Goal: Book appointment/travel/reservation

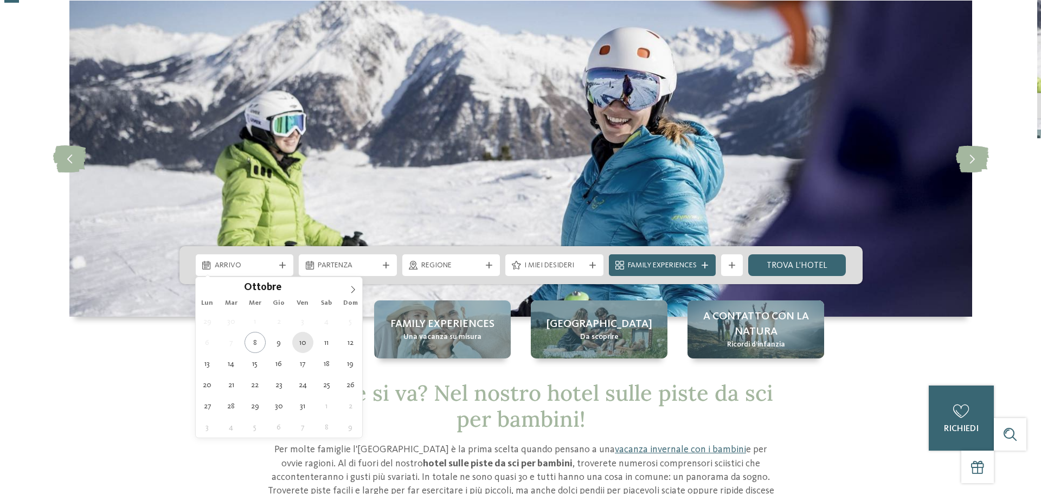
scroll to position [54, 0]
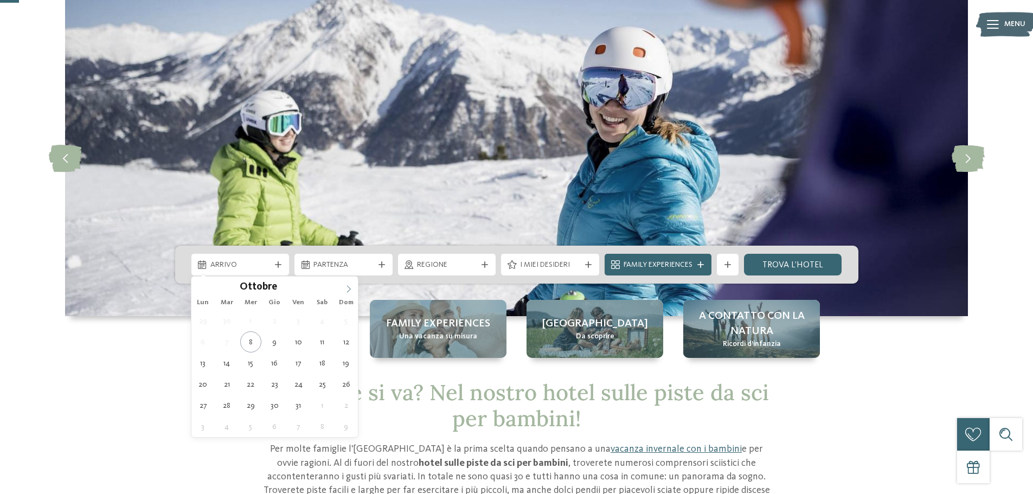
click at [348, 291] on icon at bounding box center [349, 289] width 8 height 8
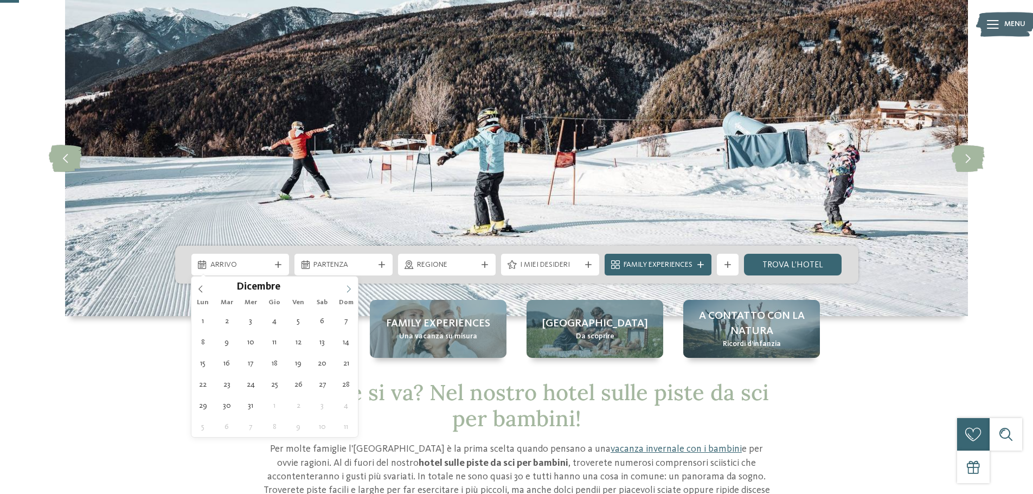
click at [348, 291] on icon at bounding box center [349, 289] width 8 height 8
type input "****"
click at [348, 291] on icon at bounding box center [349, 289] width 8 height 8
type div "03.01.2026"
type input "****"
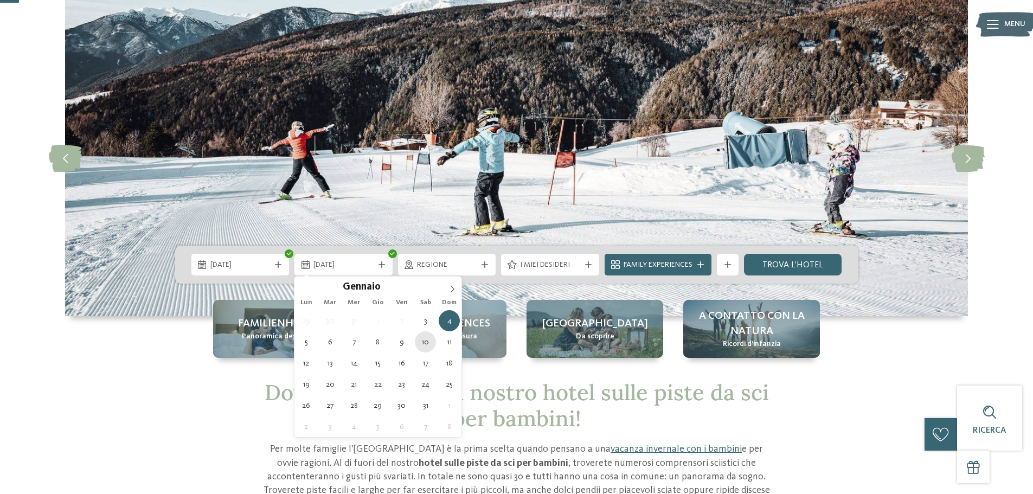
type div "10.01.2026"
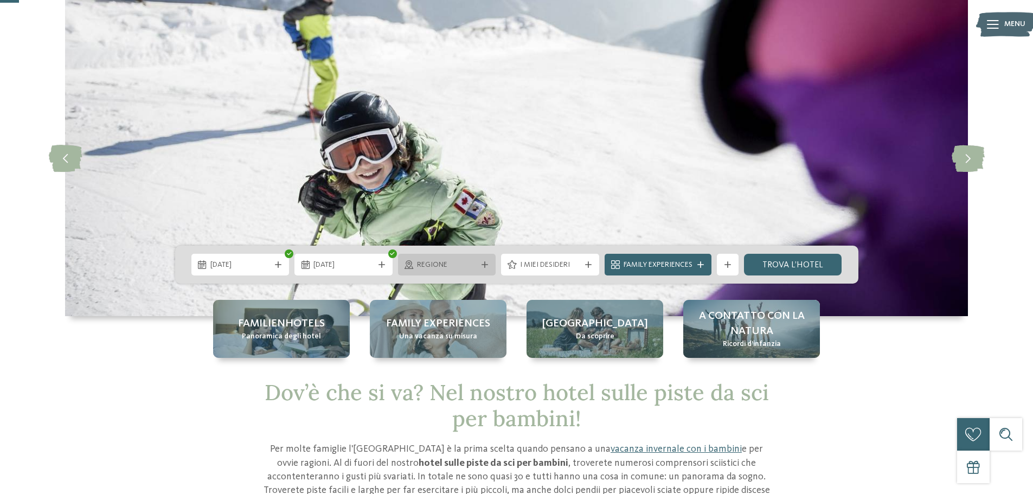
click at [481, 263] on icon at bounding box center [484, 264] width 7 height 7
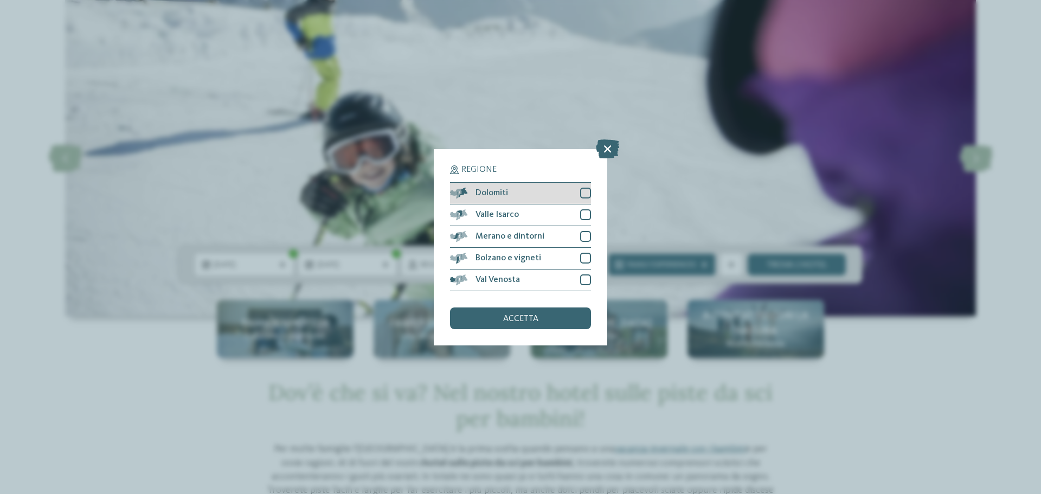
click at [584, 191] on div at bounding box center [585, 193] width 11 height 11
click at [561, 320] on div "accetta" at bounding box center [520, 318] width 141 height 22
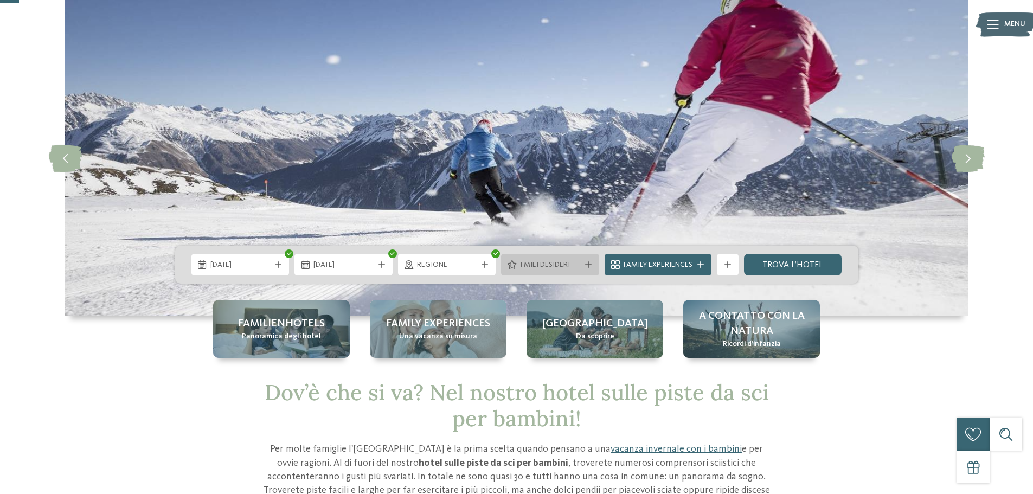
click at [587, 261] on div "I miei desideri" at bounding box center [550, 265] width 98 height 22
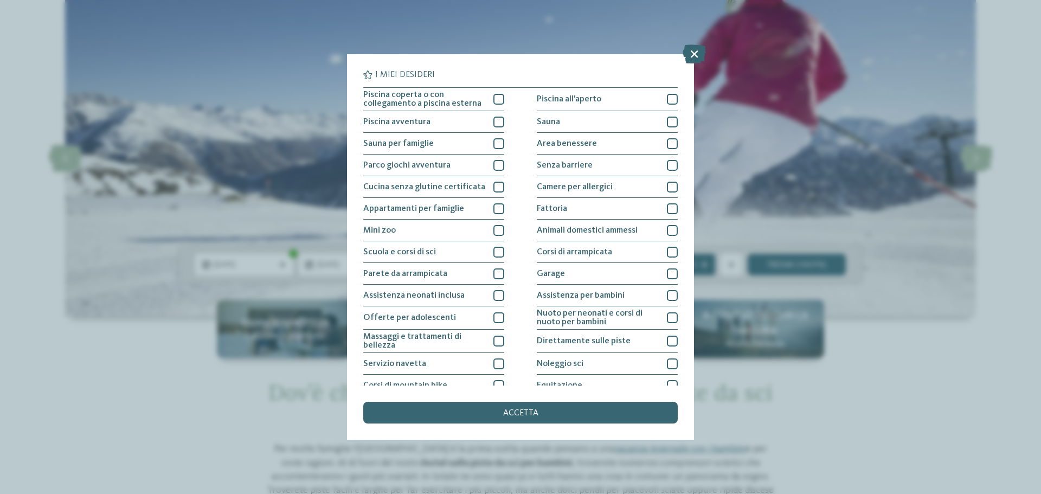
click at [993, 195] on div "I miei desideri Piscina coperta o con collegamento a piscina esterna Piscina al…" at bounding box center [520, 247] width 1041 height 494
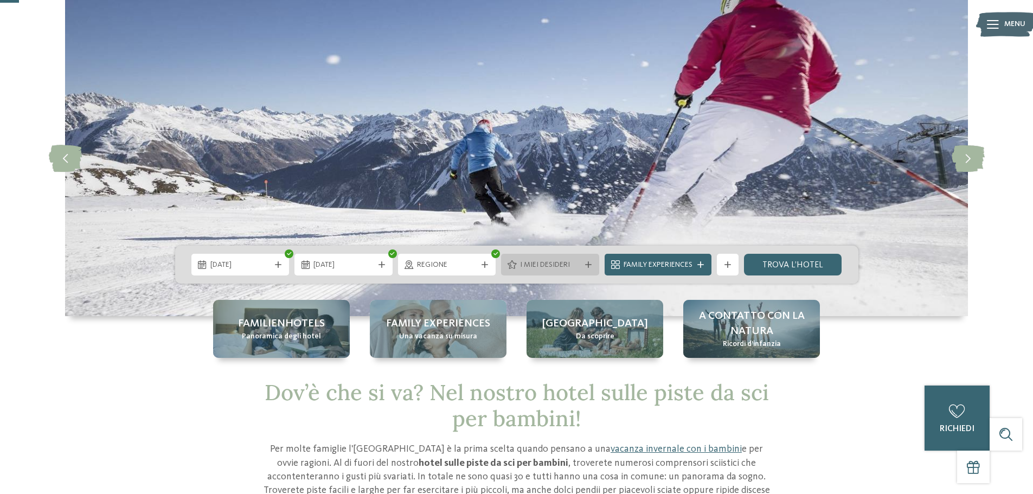
click at [587, 266] on icon at bounding box center [588, 264] width 7 height 7
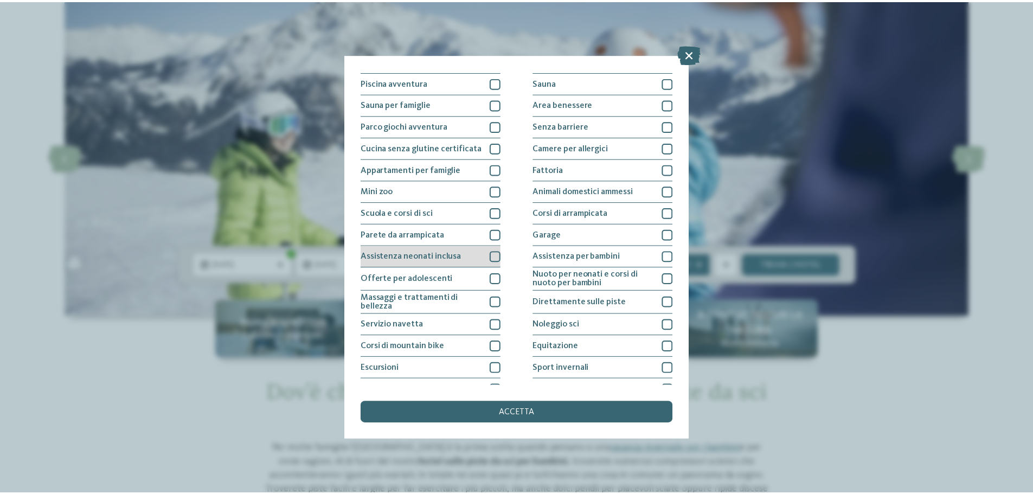
scroll to position [0, 0]
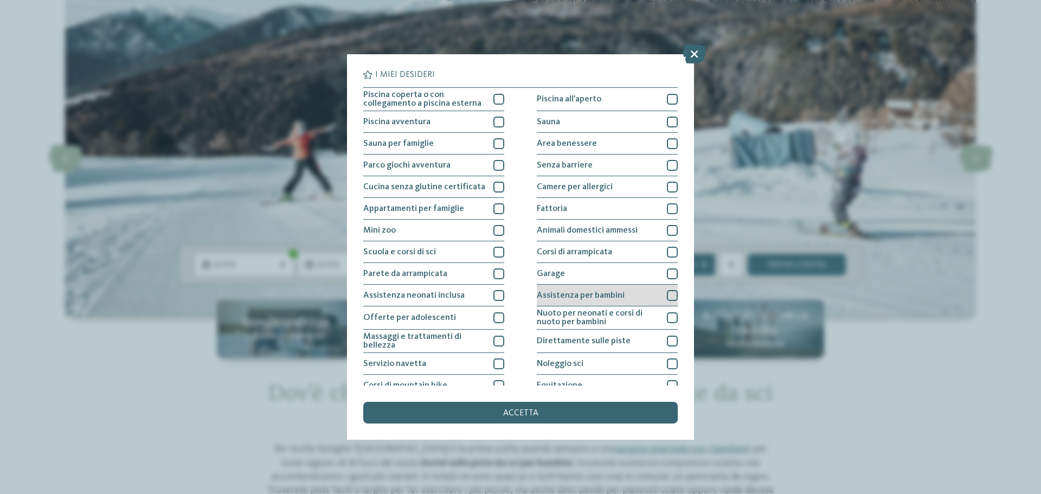
click at [670, 294] on div at bounding box center [672, 295] width 11 height 11
click at [912, 383] on div "I miei desideri Piscina coperta o con collegamento a piscina esterna Piscina al…" at bounding box center [520, 247] width 1041 height 494
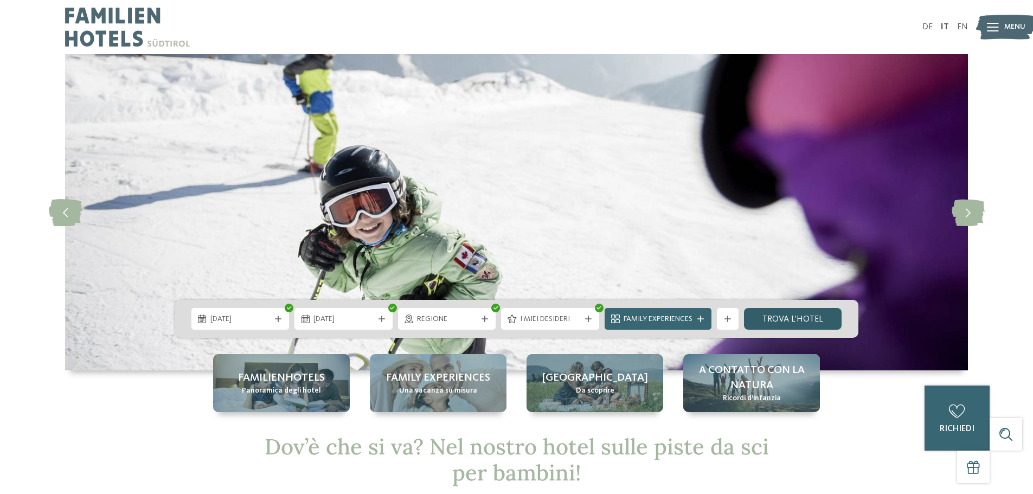
click at [794, 321] on link "trova l’hotel" at bounding box center [793, 319] width 98 height 22
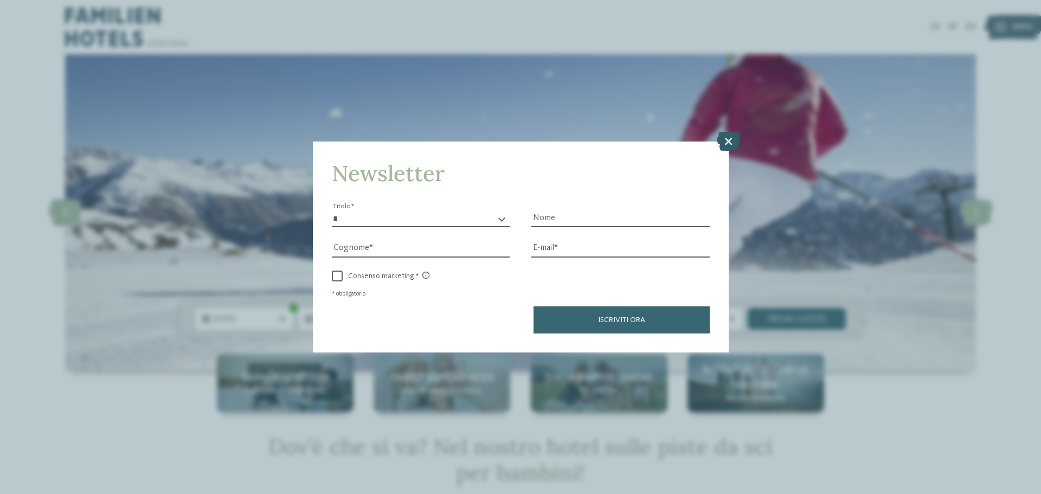
click at [734, 142] on icon at bounding box center [728, 141] width 23 height 19
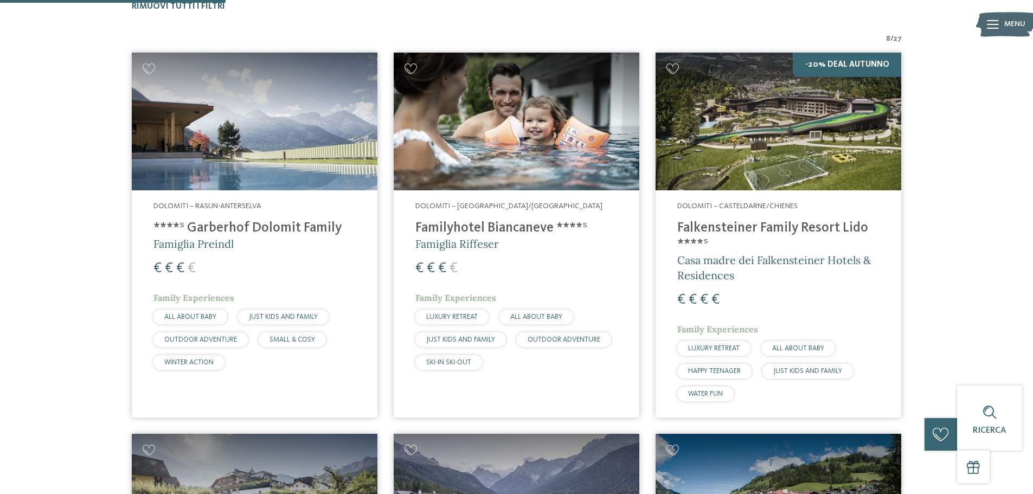
scroll to position [355, 0]
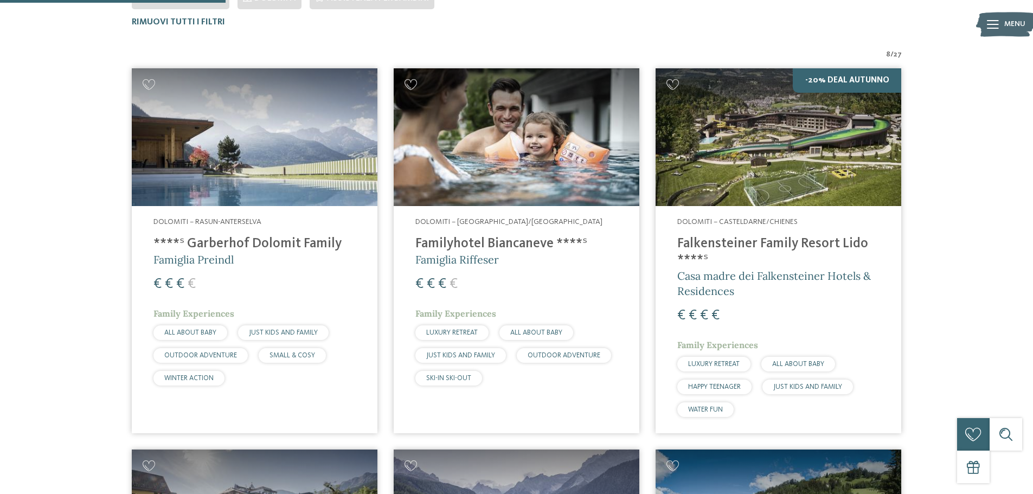
click at [533, 157] on img at bounding box center [517, 137] width 246 height 138
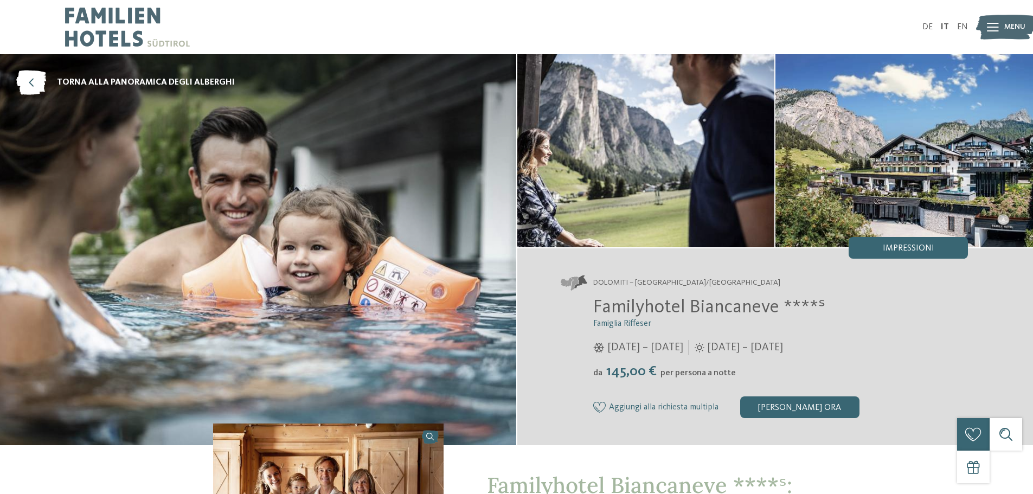
click at [1002, 28] on img at bounding box center [1006, 27] width 60 height 30
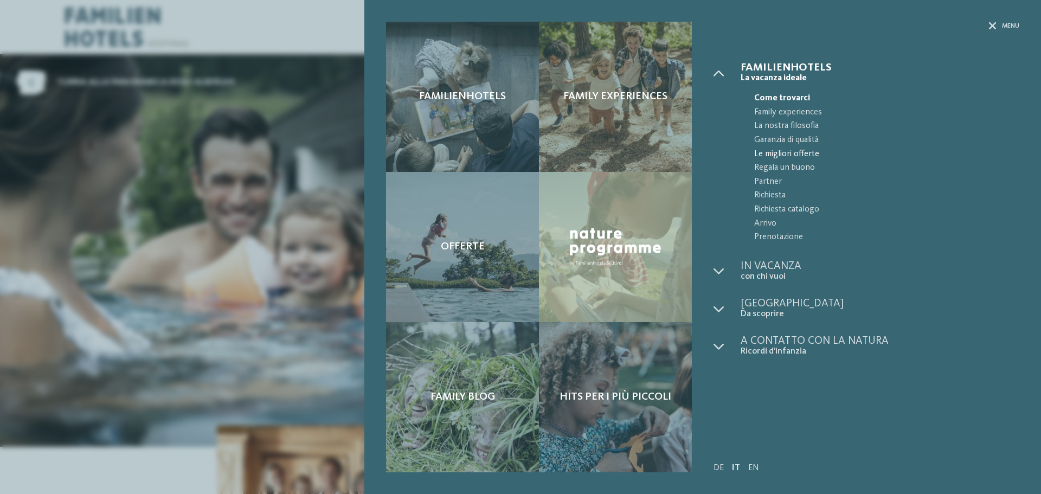
click at [888, 159] on span "Le migliori offerte" at bounding box center [886, 154] width 265 height 14
click at [193, 105] on div "Familienhotels Family experiences Offerte" at bounding box center [520, 247] width 1041 height 494
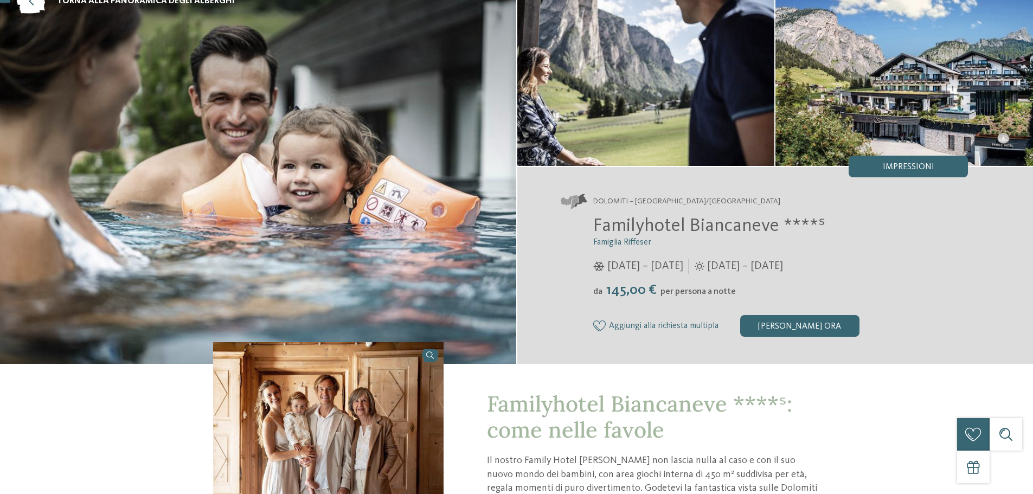
scroll to position [108, 0]
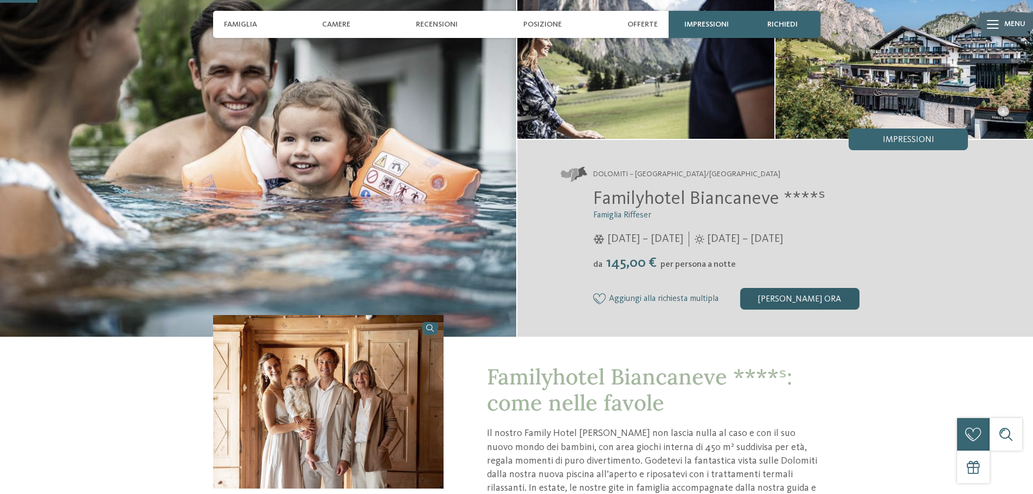
click at [783, 305] on div "[PERSON_NAME]" at bounding box center [799, 299] width 119 height 22
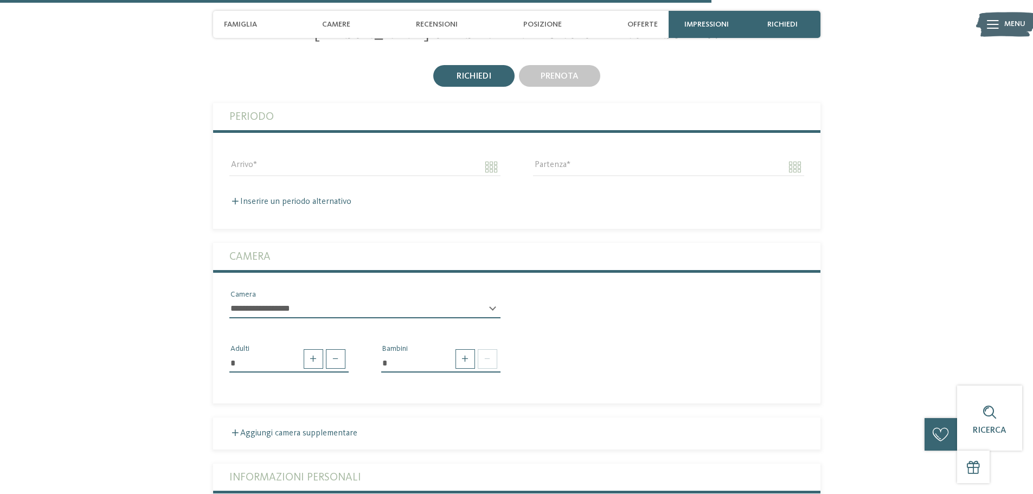
scroll to position [2063, 0]
